Goal: Information Seeking & Learning: Learn about a topic

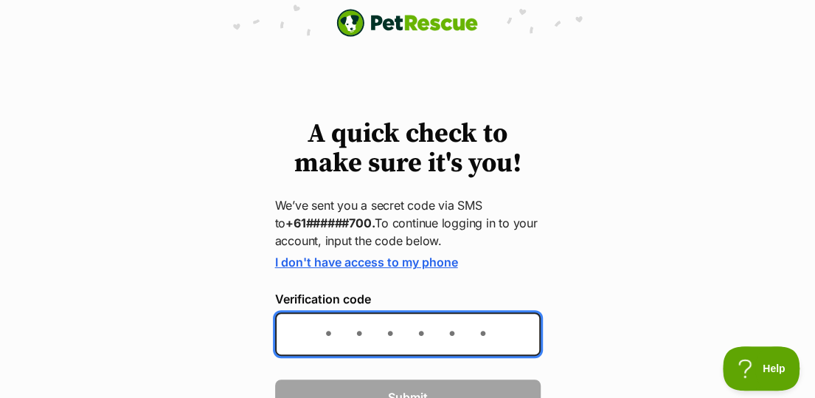
click at [327, 336] on input "Verification code" at bounding box center [408, 334] width 266 height 44
type input "283067"
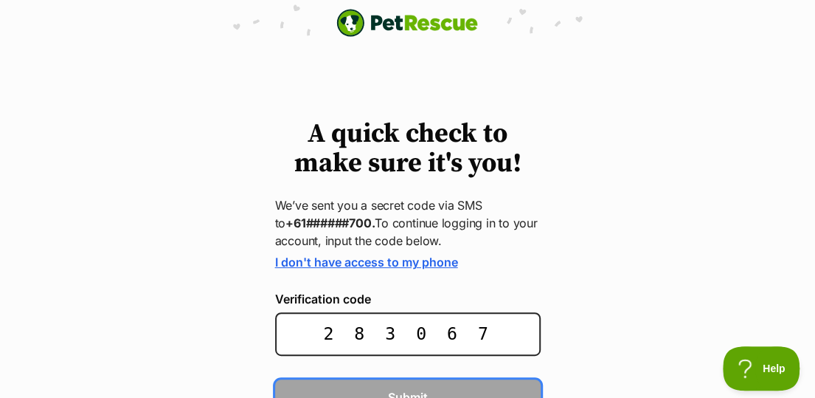
scroll to position [16, 0]
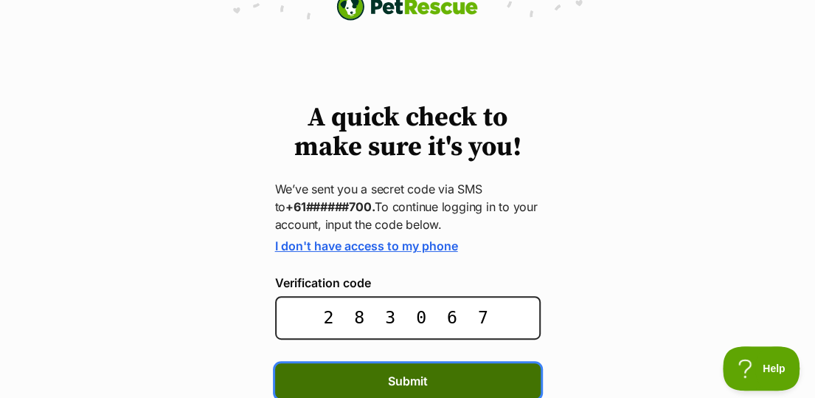
click at [379, 378] on button "Submit" at bounding box center [408, 380] width 266 height 35
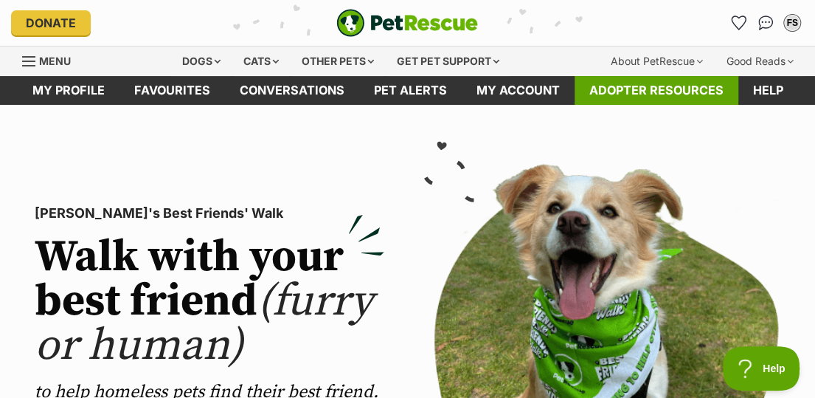
click at [611, 89] on link "Adopter resources" at bounding box center [657, 90] width 164 height 29
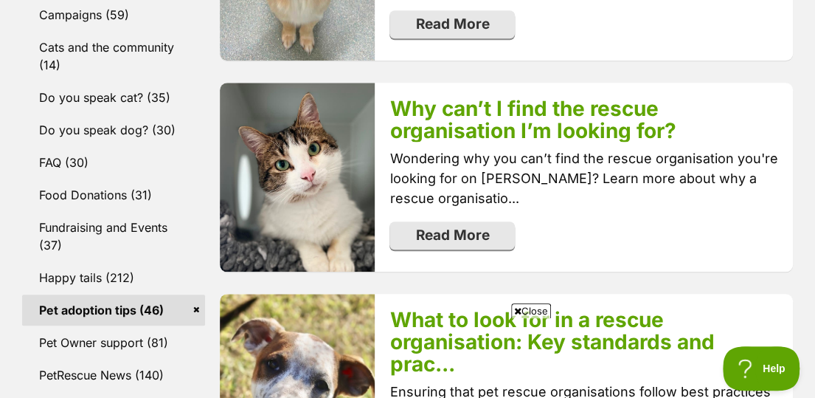
scroll to position [711, 0]
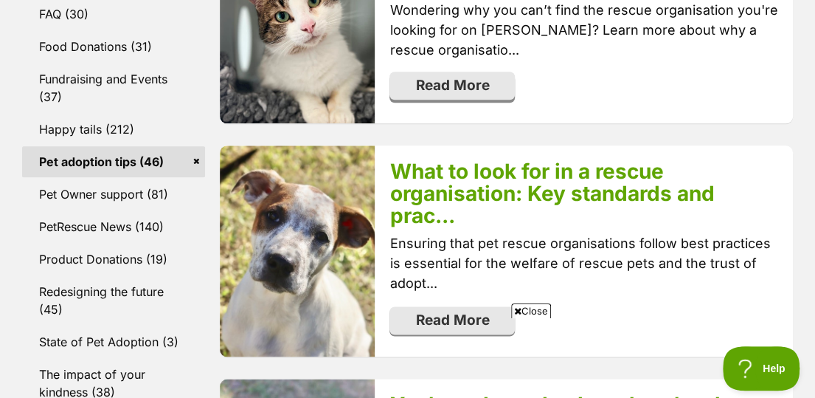
click at [426, 88] on link "Read More" at bounding box center [451, 86] width 125 height 28
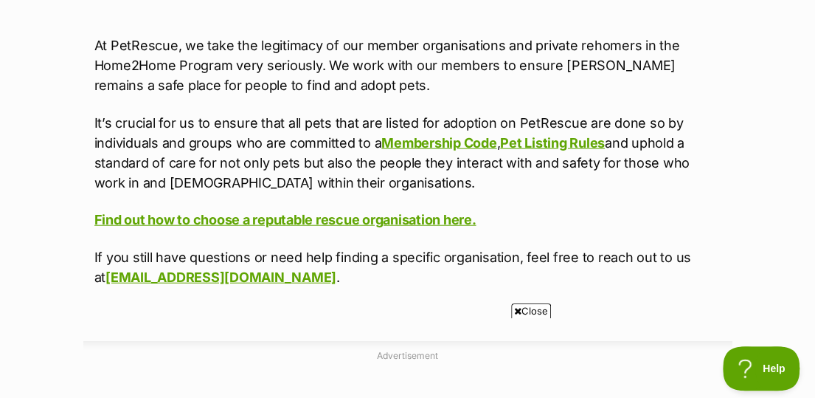
scroll to position [1499, 0]
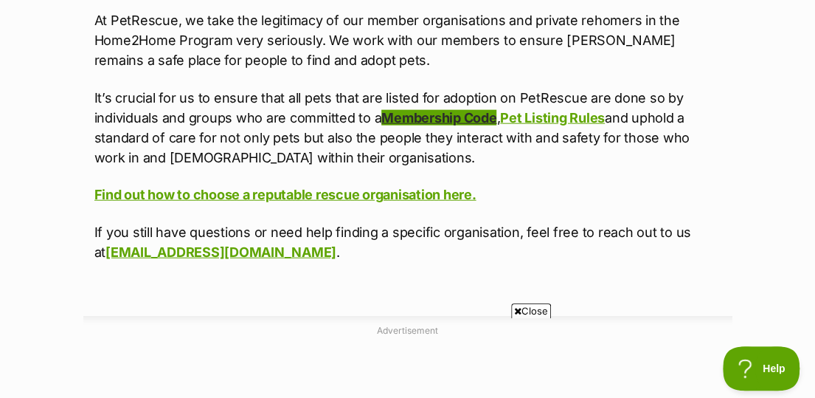
click at [434, 125] on link "Membership Code" at bounding box center [438, 117] width 115 height 15
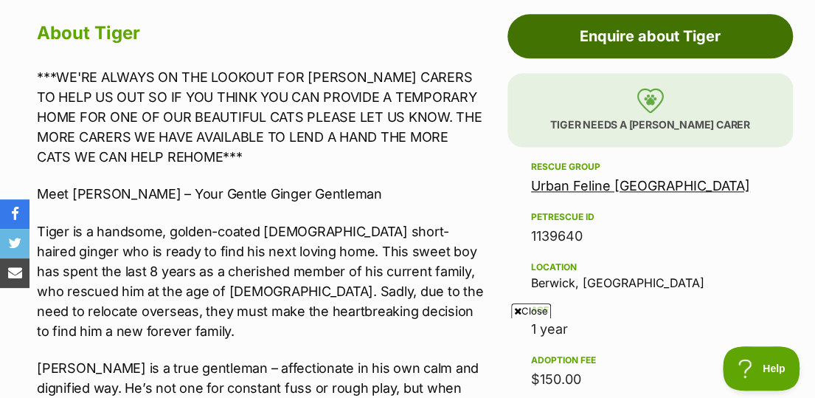
click at [673, 32] on link "Enquire about Tiger" at bounding box center [649, 36] width 285 height 44
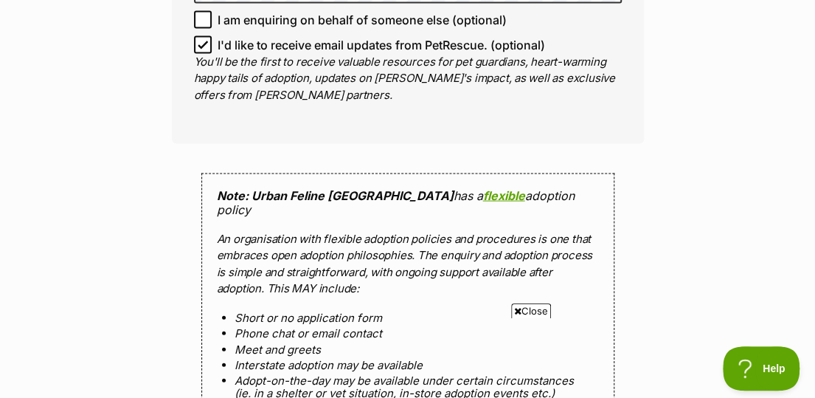
scroll to position [1287, 0]
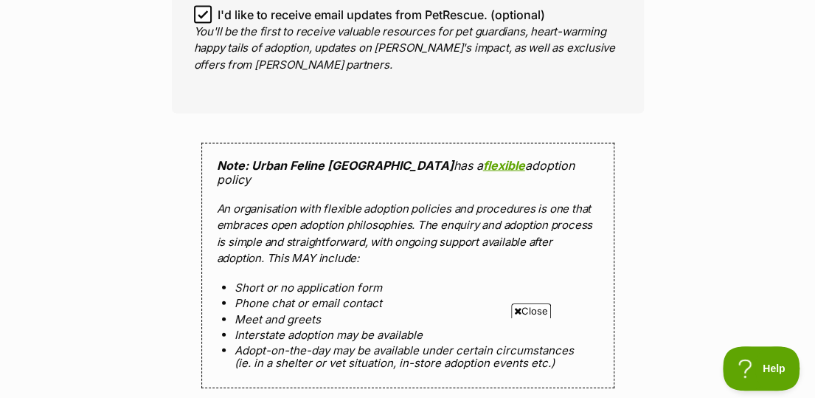
drag, startPoint x: 825, startPoint y: 22, endPoint x: 825, endPoint y: 191, distance: 168.9
click at [814, 191] on html "Skip to main content Log in to favourite this pet Log in Or sign up Search PetR…" at bounding box center [407, 186] width 815 height 2947
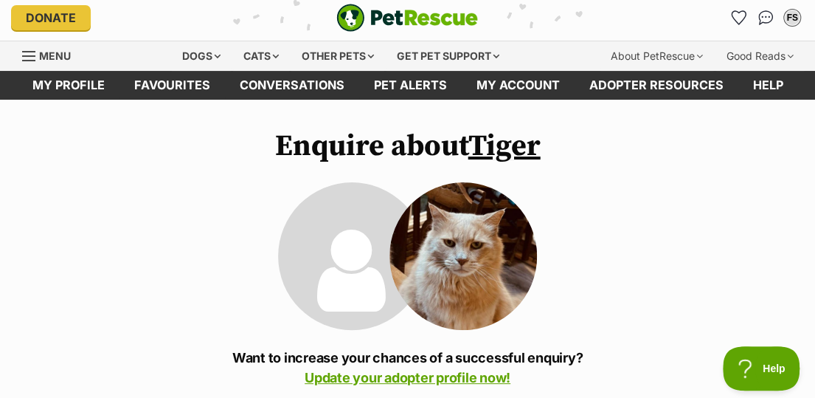
scroll to position [0, 0]
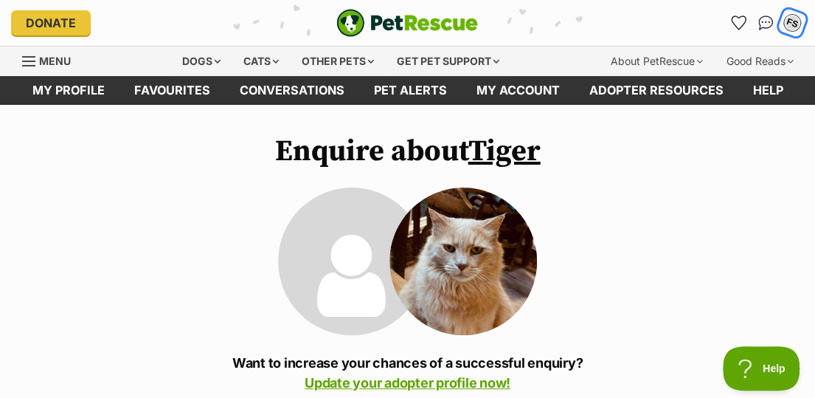
click at [788, 18] on div "FS" at bounding box center [792, 22] width 19 height 19
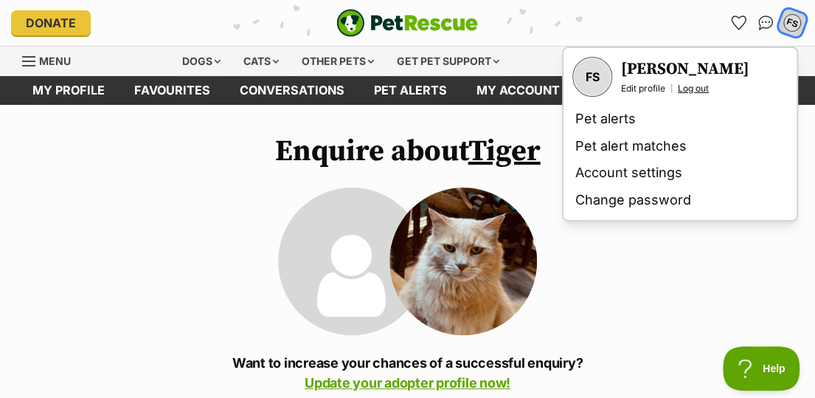
click at [698, 86] on link "Log out" at bounding box center [693, 89] width 31 height 12
